Goal: Task Accomplishment & Management: Manage account settings

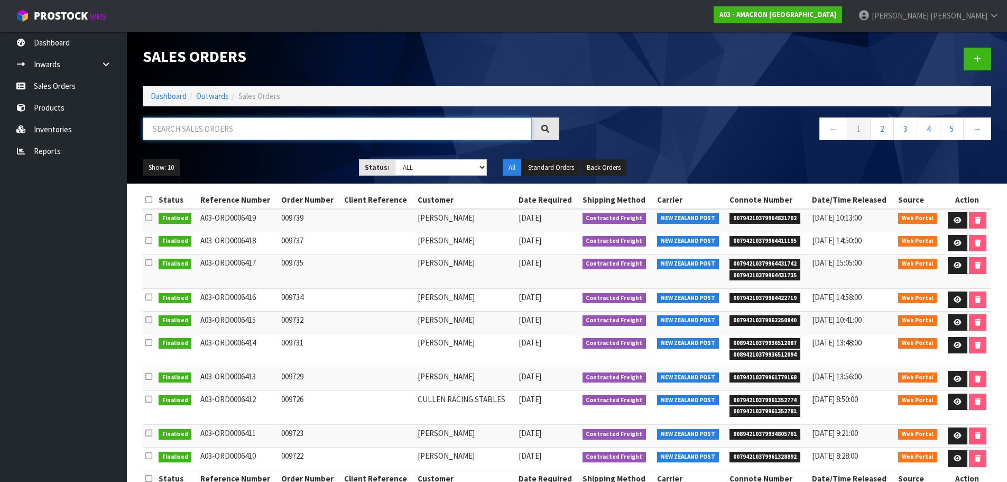
click at [209, 134] on input "text" at bounding box center [337, 128] width 389 height 23
type input "D"
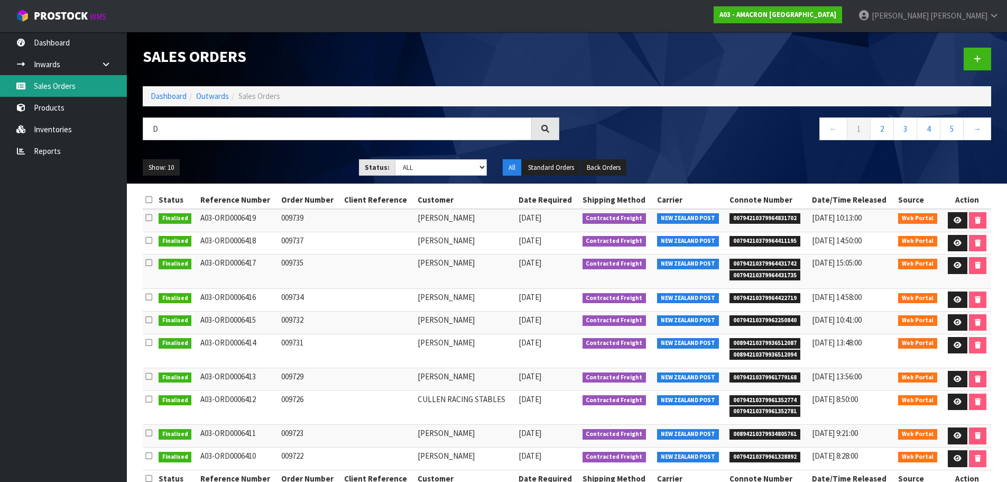
click at [43, 80] on link "Sales Orders" at bounding box center [63, 86] width 127 height 22
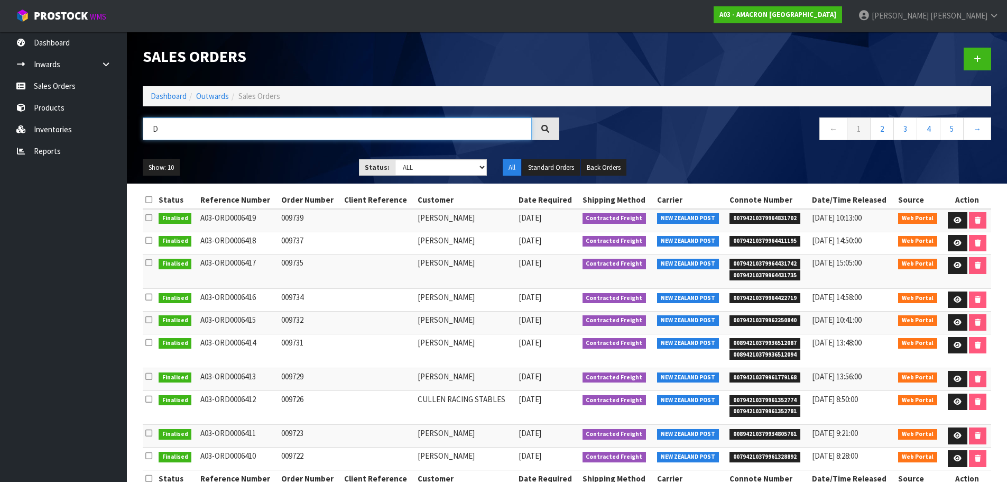
click at [167, 130] on input "D" at bounding box center [337, 128] width 389 height 23
drag, startPoint x: 167, startPoint y: 130, endPoint x: 121, endPoint y: 117, distance: 47.7
click at [121, 117] on body "Toggle navigation ProStock WMS A03 - AMACRON [GEOGRAPHIC_DATA] [PERSON_NAME] Lo…" at bounding box center [503, 241] width 1007 height 482
type input "[PERSON_NAME]"
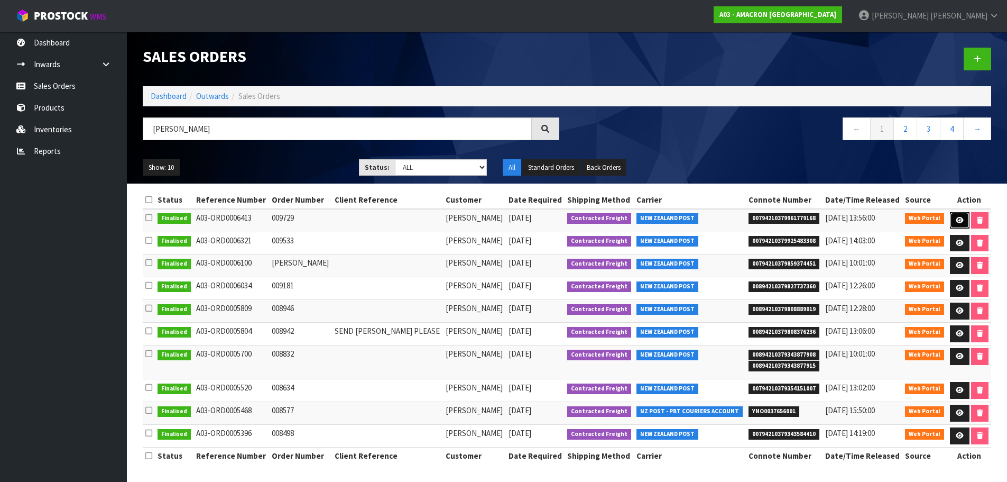
click at [954, 215] on link at bounding box center [960, 220] width 20 height 17
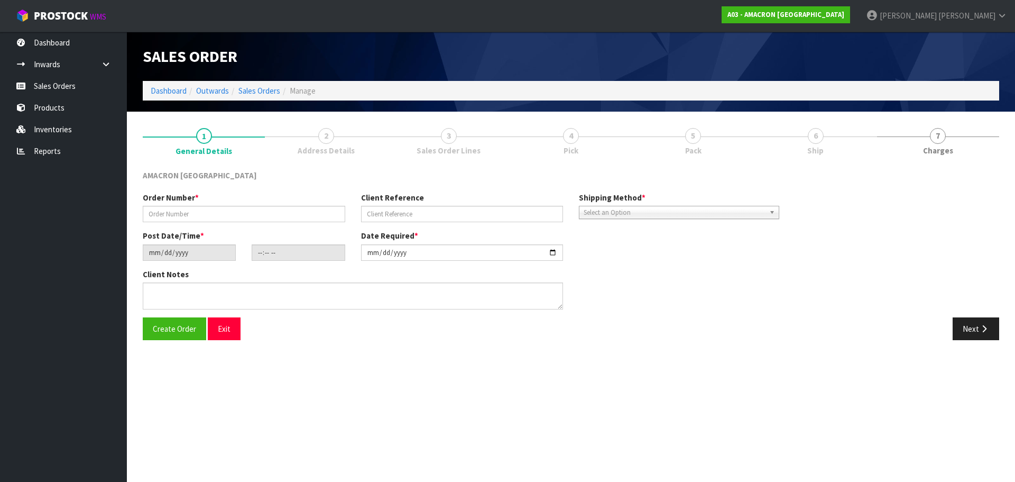
type input "009729"
type input "[DATE]"
type input "09:47:00.000"
type input "[DATE]"
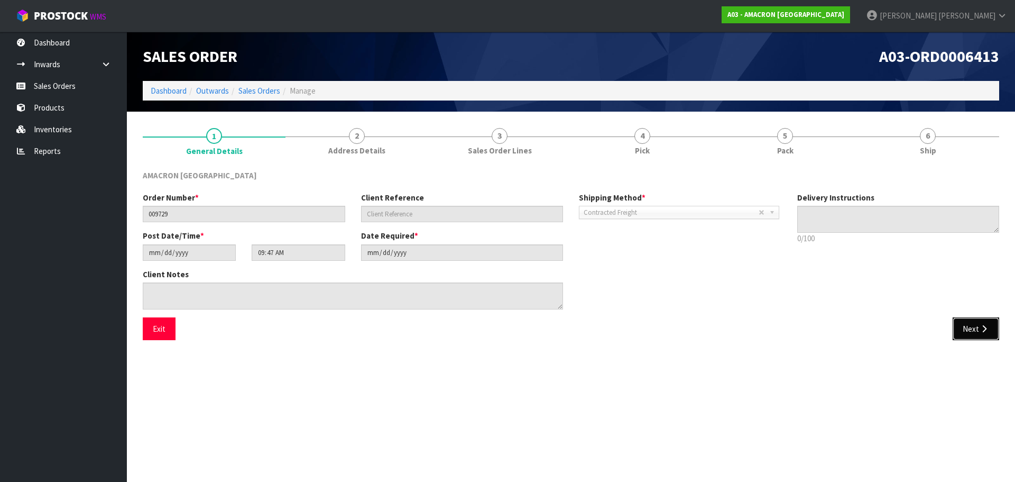
click at [969, 326] on button "Next" at bounding box center [976, 328] width 47 height 23
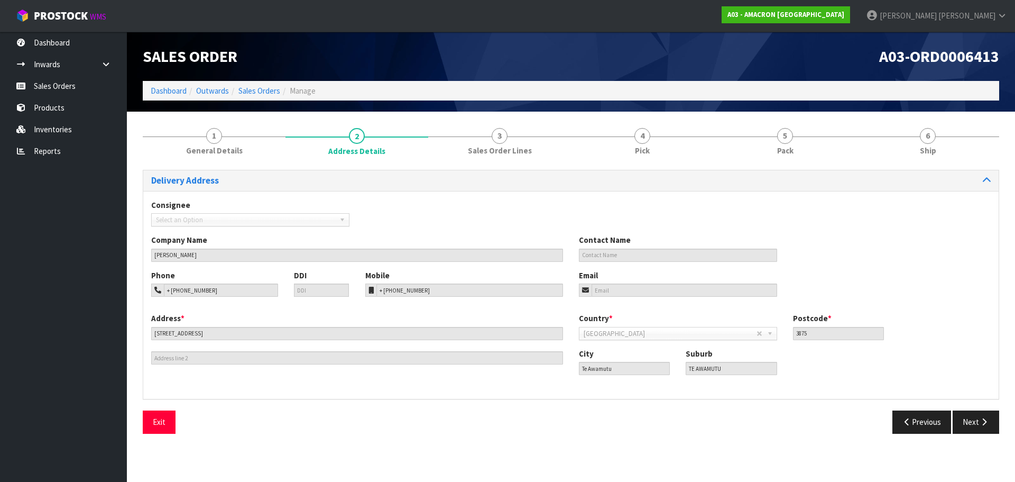
click at [980, 433] on div "Exit Previous Next" at bounding box center [571, 425] width 872 height 31
click at [977, 424] on button "Next" at bounding box center [976, 421] width 47 height 23
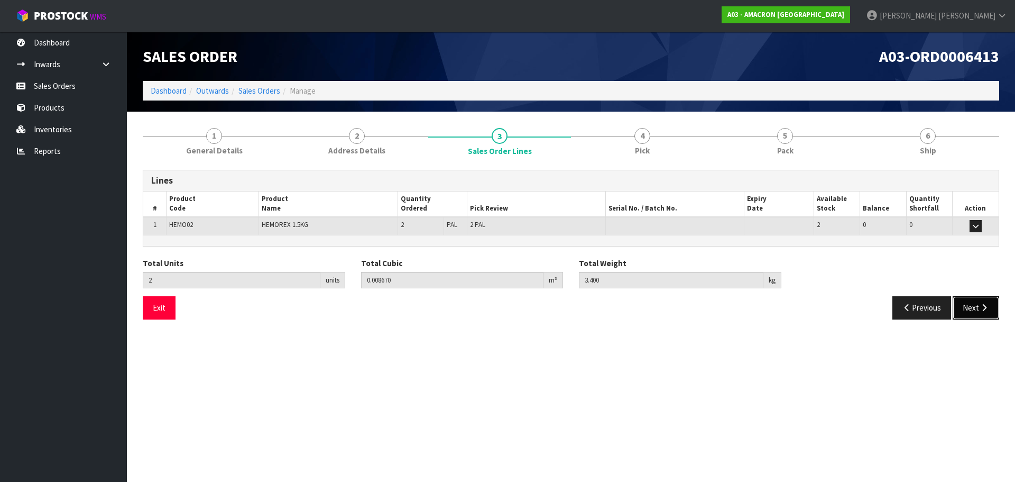
click at [969, 309] on button "Next" at bounding box center [976, 307] width 47 height 23
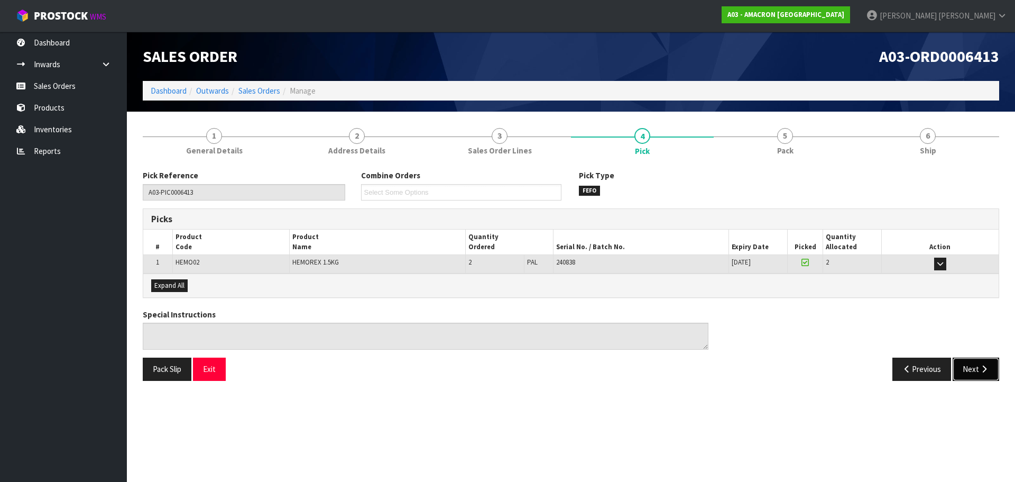
click at [976, 373] on button "Next" at bounding box center [976, 368] width 47 height 23
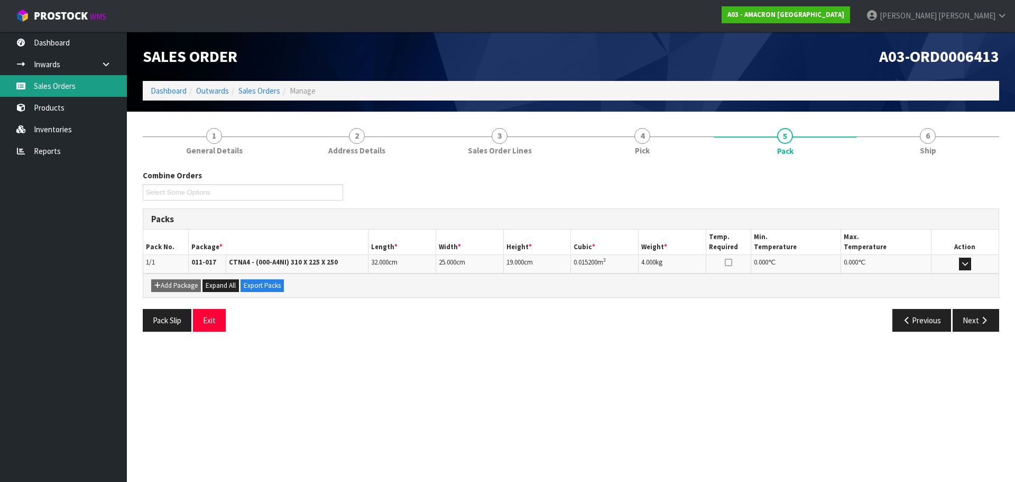
click at [88, 88] on link "Sales Orders" at bounding box center [63, 86] width 127 height 22
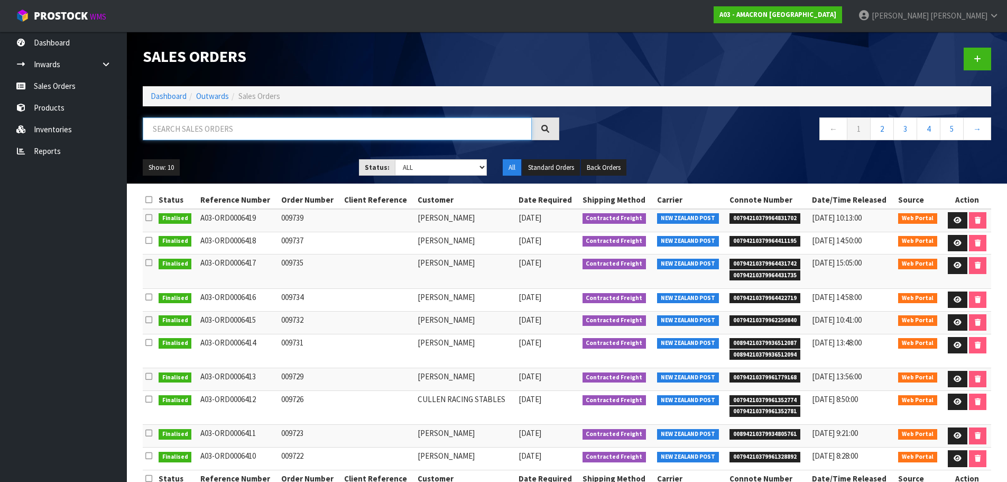
click at [236, 132] on input "text" at bounding box center [337, 128] width 389 height 23
type input "[PERSON_NAME]"
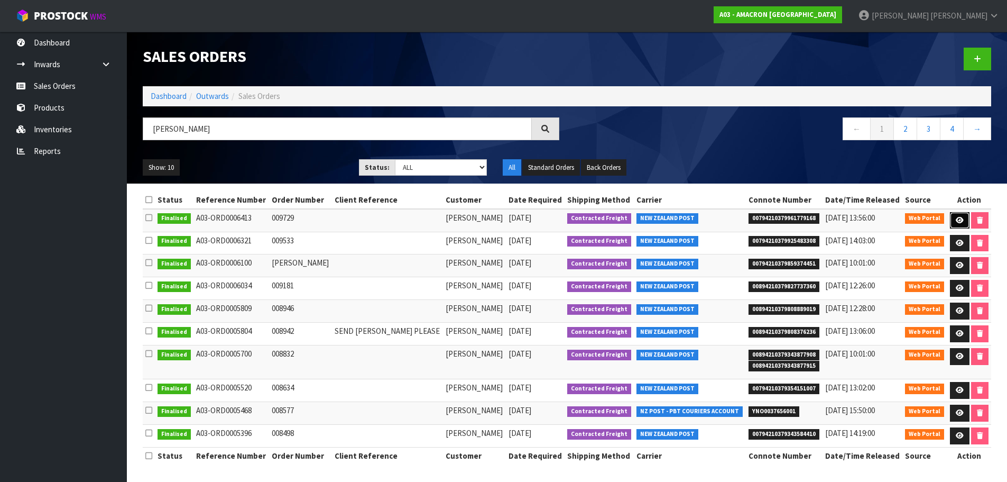
click at [962, 225] on link at bounding box center [960, 220] width 20 height 17
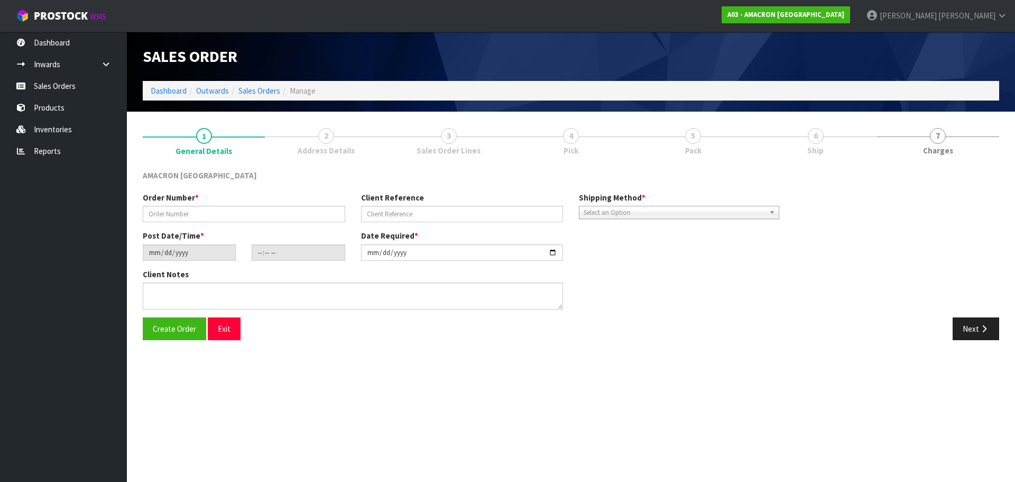
type input "009729"
type input "[DATE]"
type input "09:47:00.000"
type input "[DATE]"
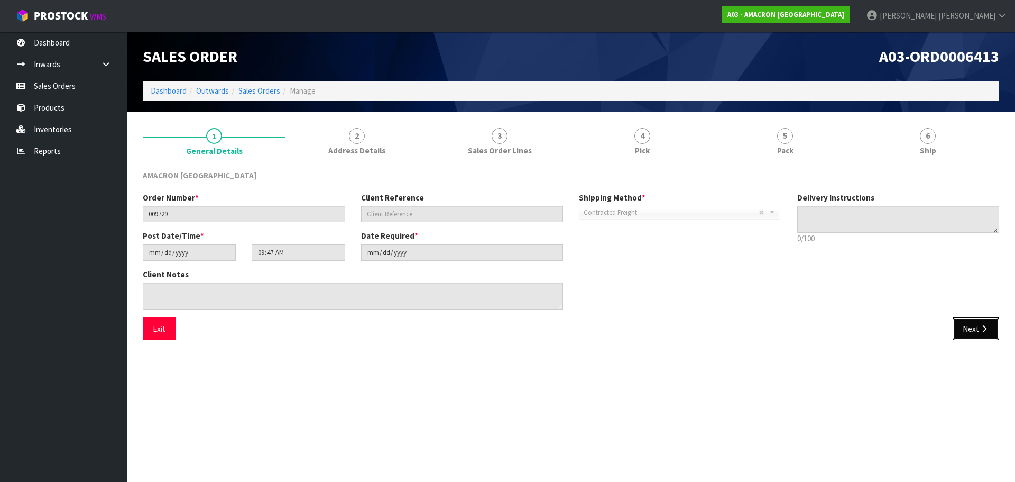
click at [972, 326] on button "Next" at bounding box center [976, 328] width 47 height 23
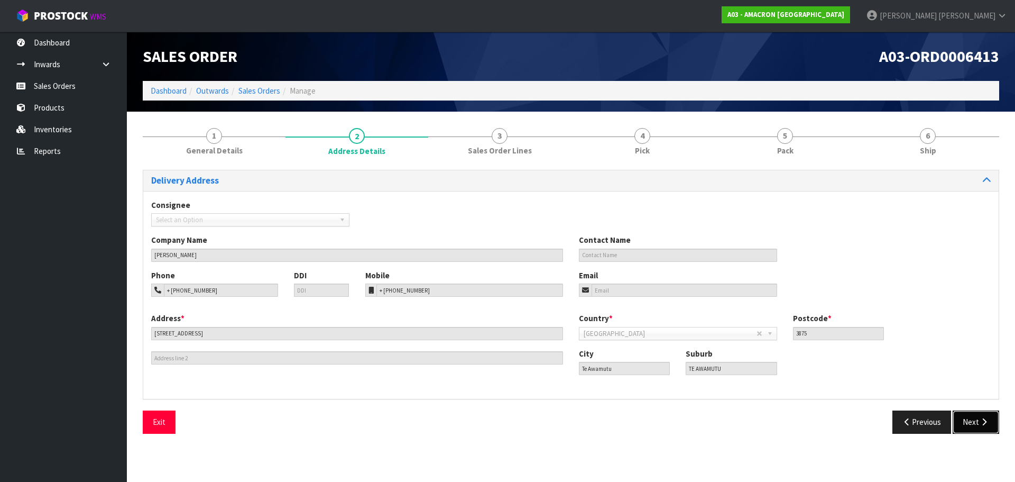
click at [983, 418] on icon "button" at bounding box center [984, 422] width 10 height 8
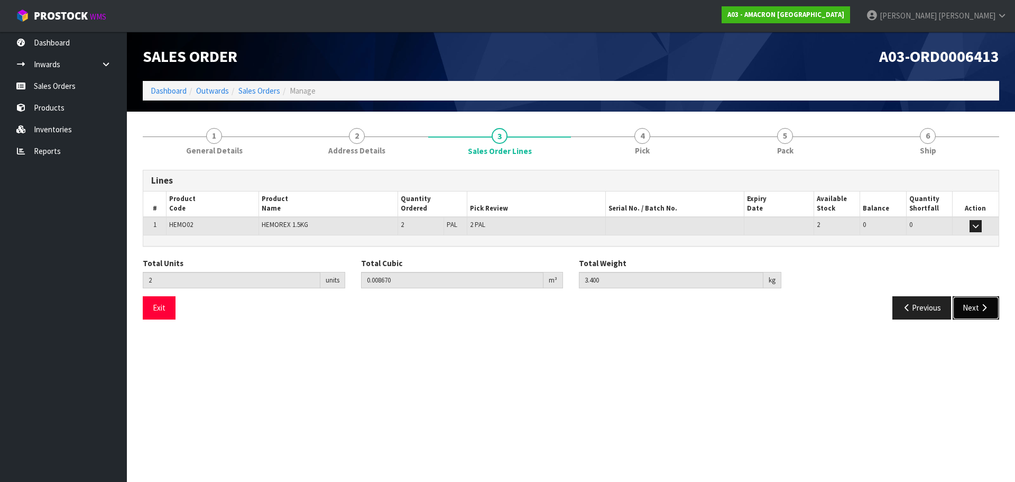
click at [984, 313] on button "Next" at bounding box center [976, 307] width 47 height 23
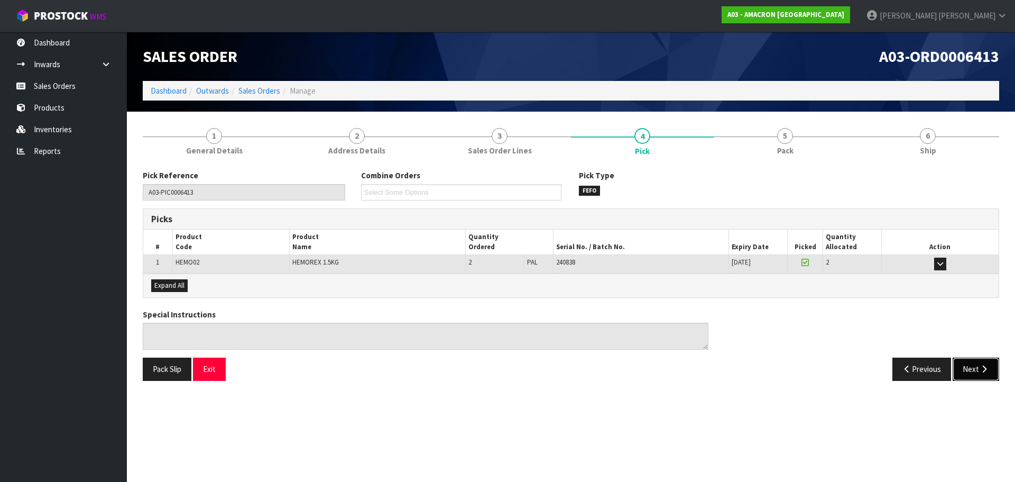
click at [961, 366] on button "Next" at bounding box center [976, 368] width 47 height 23
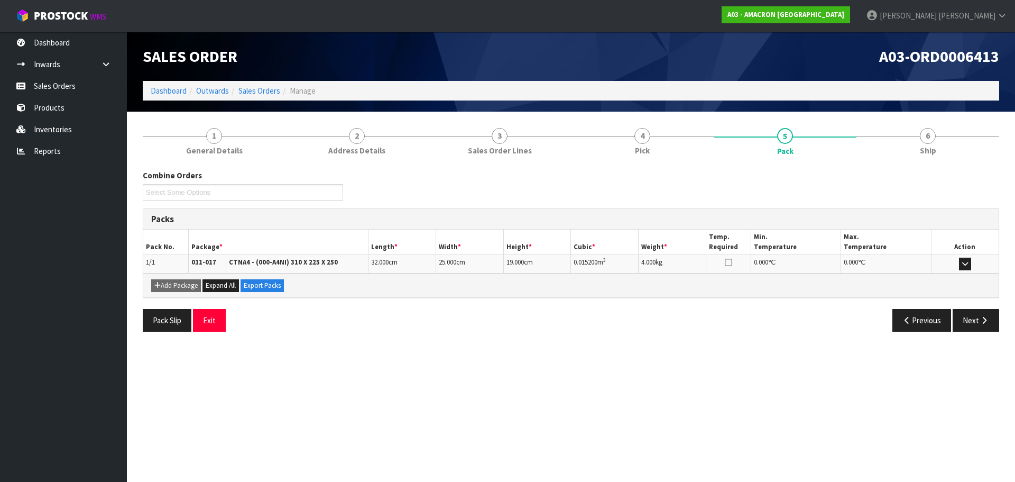
click at [979, 334] on div "Pack Slip Exit Previous Next" at bounding box center [571, 324] width 872 height 31
click at [983, 320] on icon "button" at bounding box center [984, 320] width 10 height 8
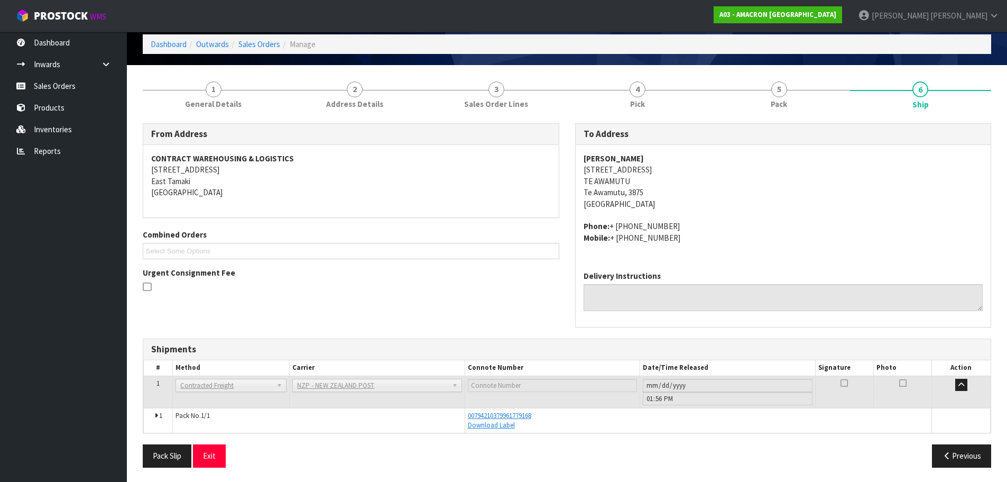
scroll to position [48, 0]
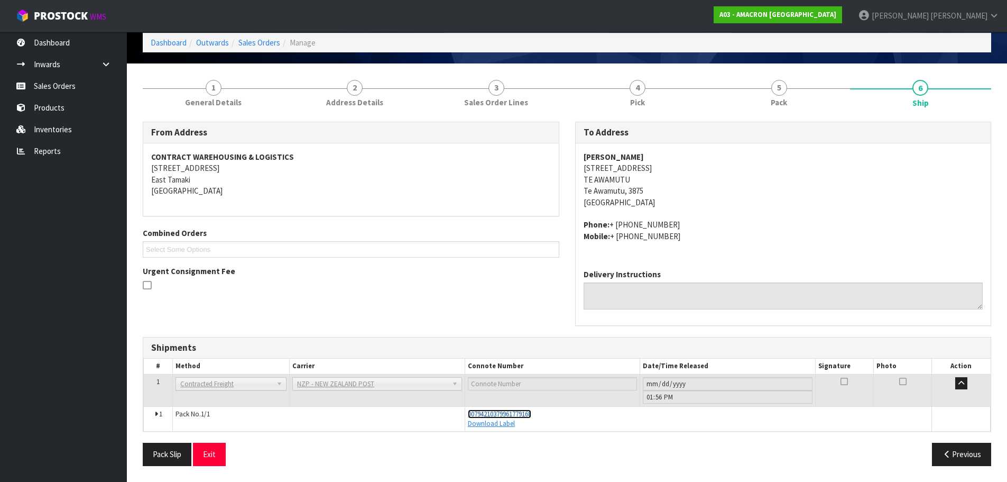
click at [509, 413] on span "00794210379961779168" at bounding box center [499, 413] width 63 height 9
click at [950, 447] on button "Previous" at bounding box center [961, 453] width 59 height 23
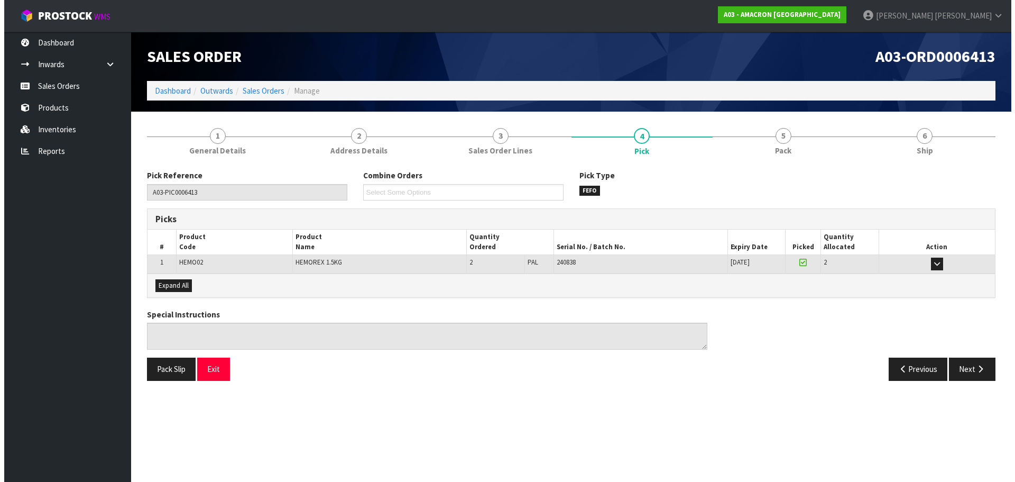
scroll to position [0, 0]
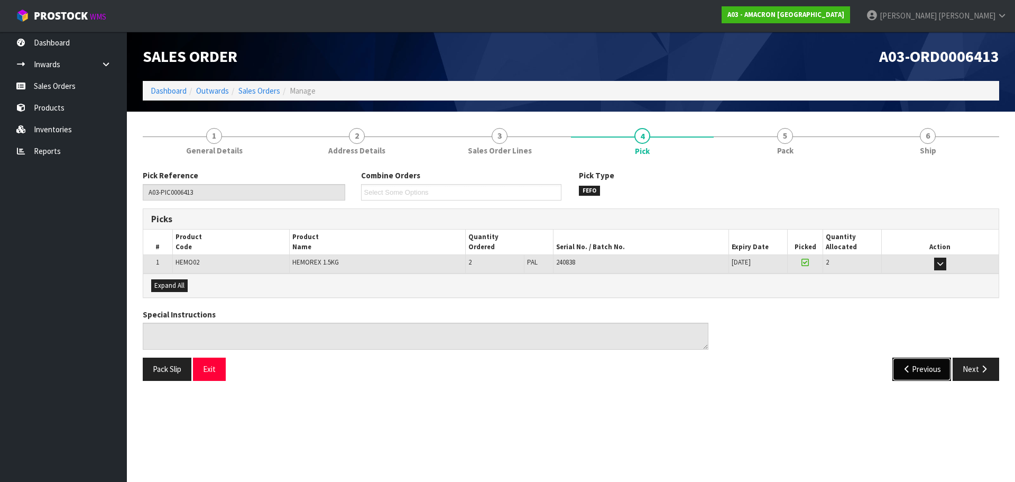
click at [926, 373] on button "Previous" at bounding box center [921, 368] width 59 height 23
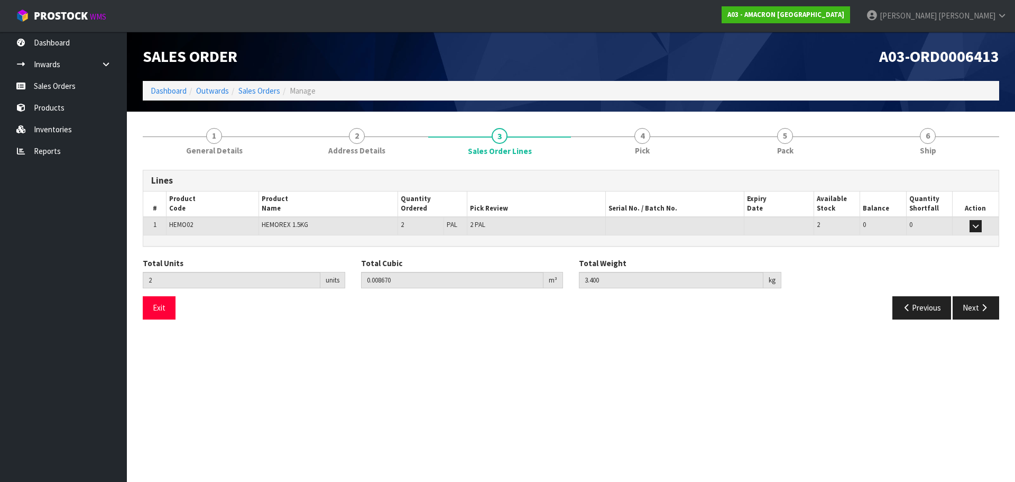
click at [920, 295] on div "Total Units 2 units Total Cubic 0.008670 m³ Total Weight 3.400 kg" at bounding box center [571, 276] width 872 height 39
click at [920, 308] on button "Previous" at bounding box center [921, 307] width 59 height 23
